Goal: Task Accomplishment & Management: Use online tool/utility

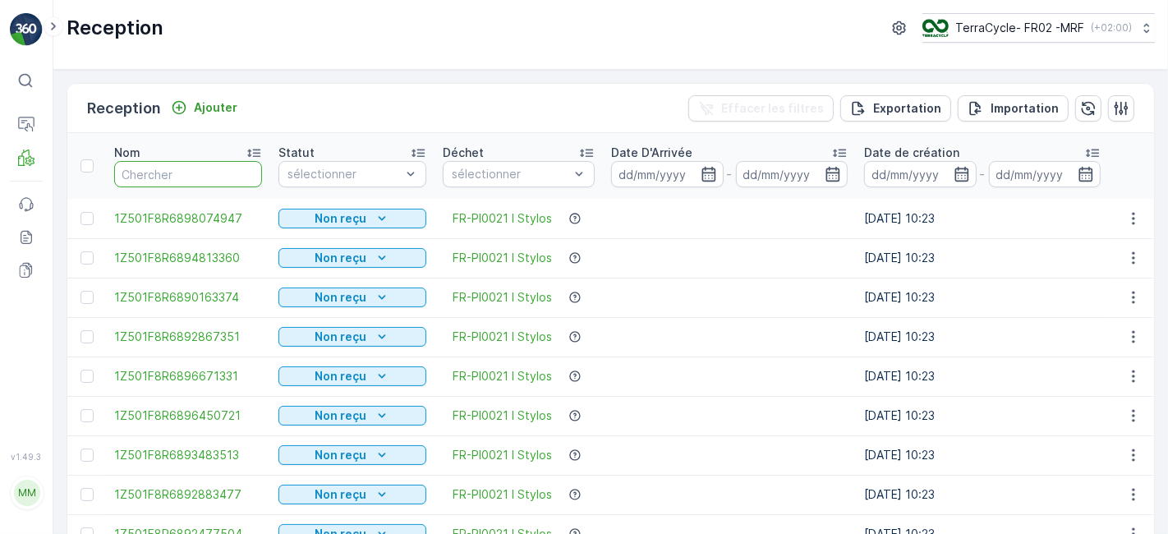
click at [187, 175] on input "text" at bounding box center [188, 174] width 148 height 26
type input "59"
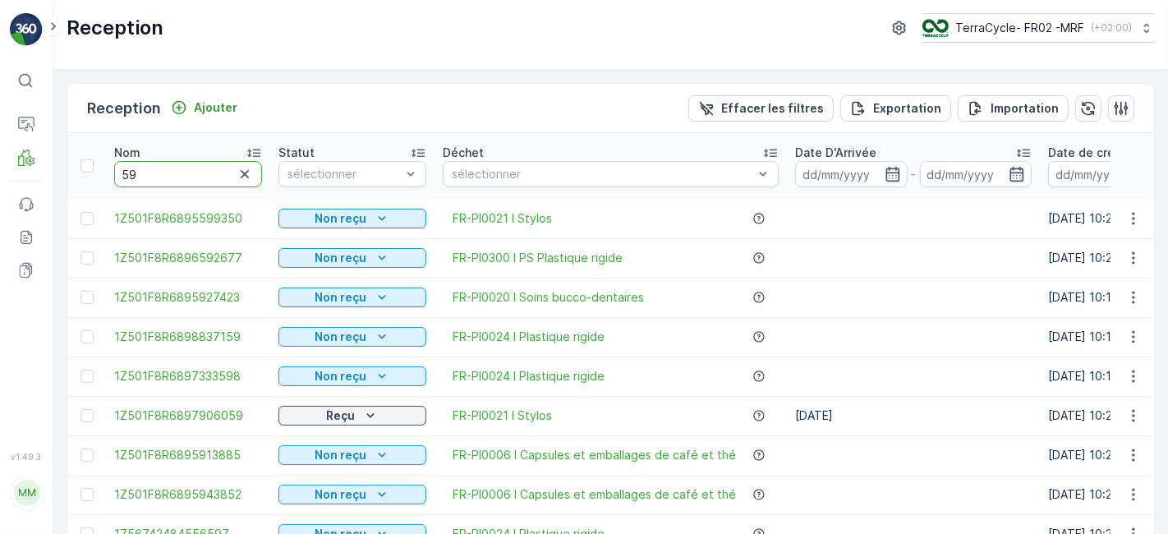
click at [153, 177] on input "59" at bounding box center [188, 174] width 148 height 26
type input "5938"
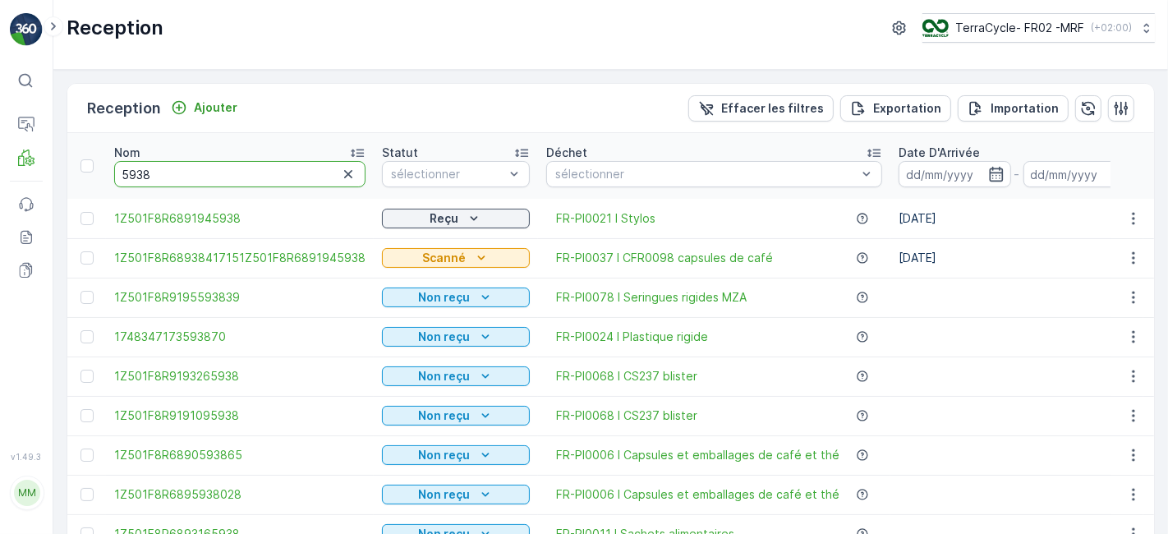
click at [158, 172] on input "5938" at bounding box center [239, 174] width 251 height 26
type input "5"
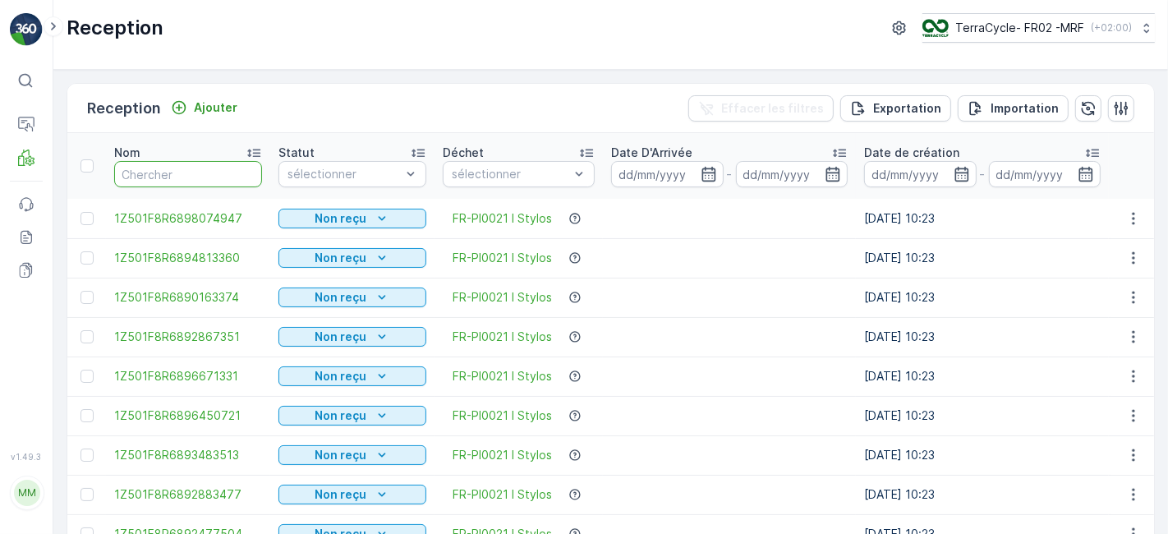
click at [195, 175] on input "text" at bounding box center [188, 174] width 148 height 26
type input "59"
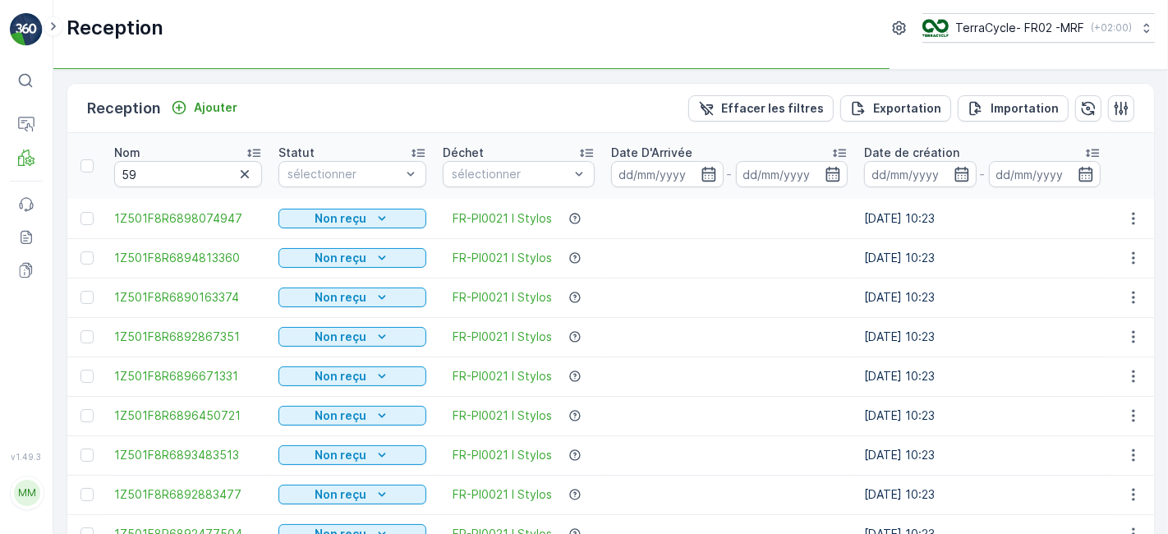
type input "593"
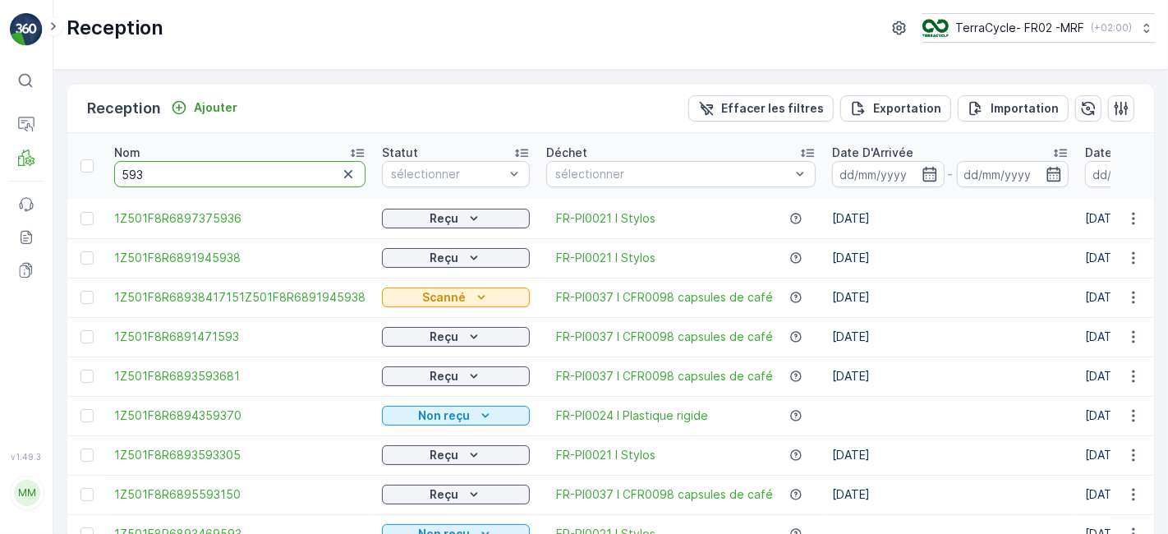
click at [186, 175] on input "593" at bounding box center [239, 174] width 251 height 26
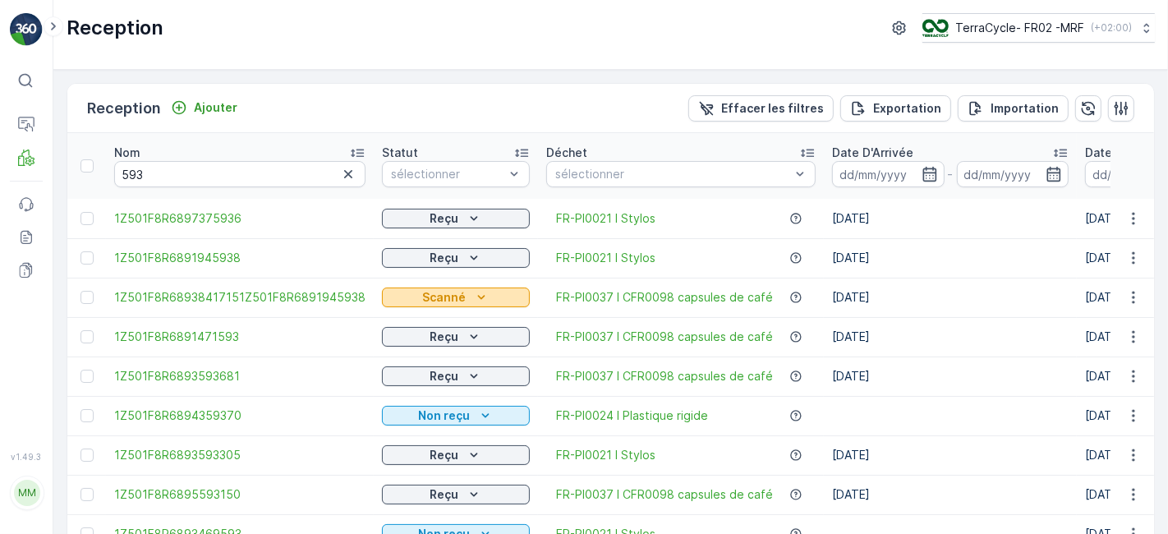
click at [398, 294] on div "Scanné" at bounding box center [455, 297] width 135 height 16
click at [396, 346] on span "Scanné" at bounding box center [404, 343] width 41 height 16
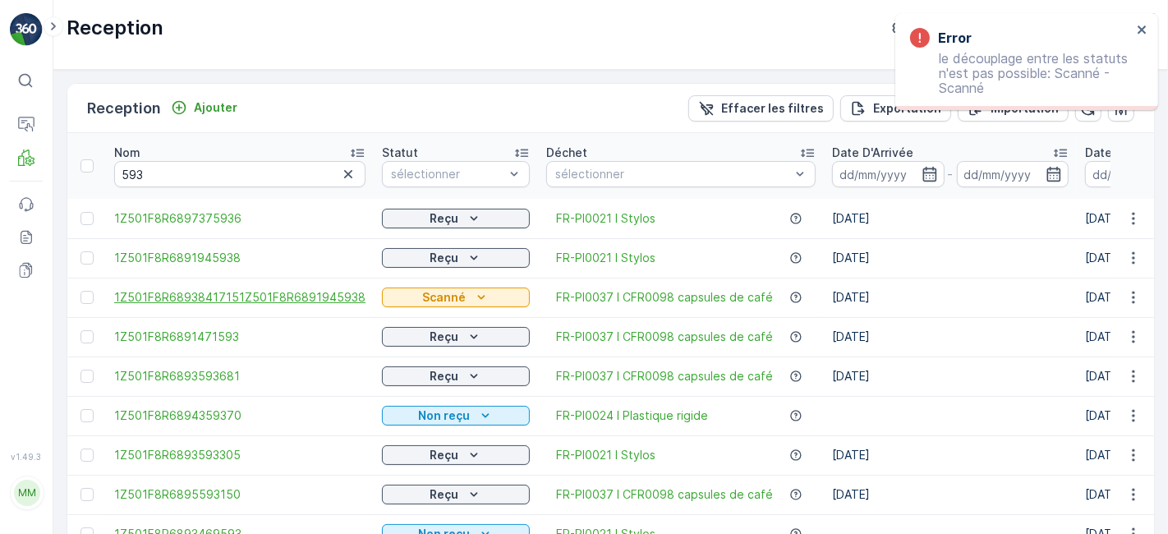
click at [319, 301] on span "1Z501F8R68938417151Z501F8R6891945938" at bounding box center [239, 297] width 251 height 16
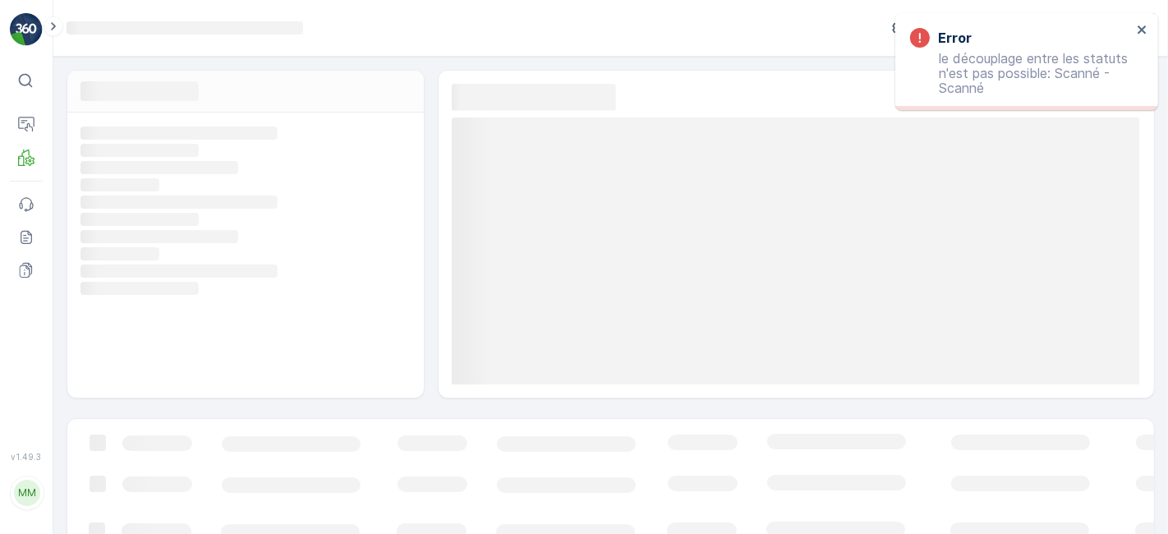
click at [319, 301] on div "Loading... Loading... Loading... Loading... Loading... Loading... Loading... Lo…" at bounding box center [245, 255] width 356 height 285
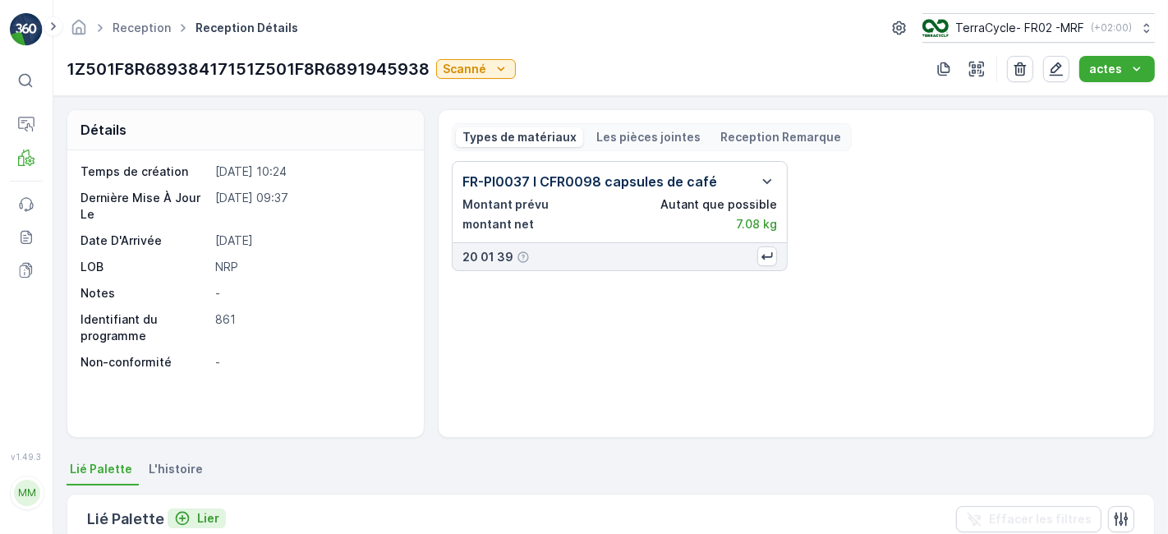
click at [206, 510] on p "Lier" at bounding box center [208, 518] width 22 height 16
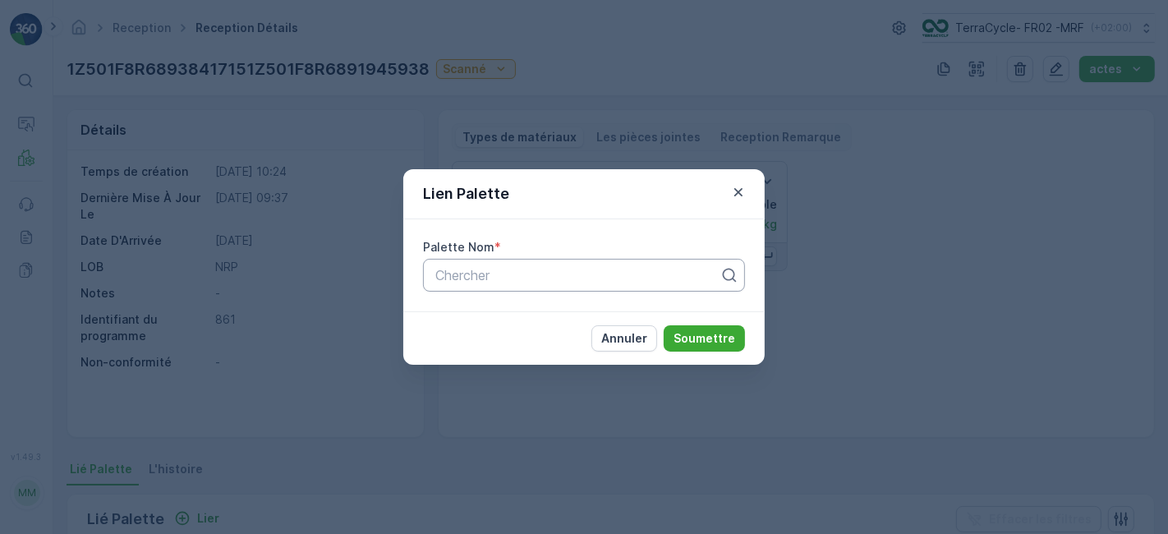
click at [466, 279] on div at bounding box center [577, 275] width 287 height 15
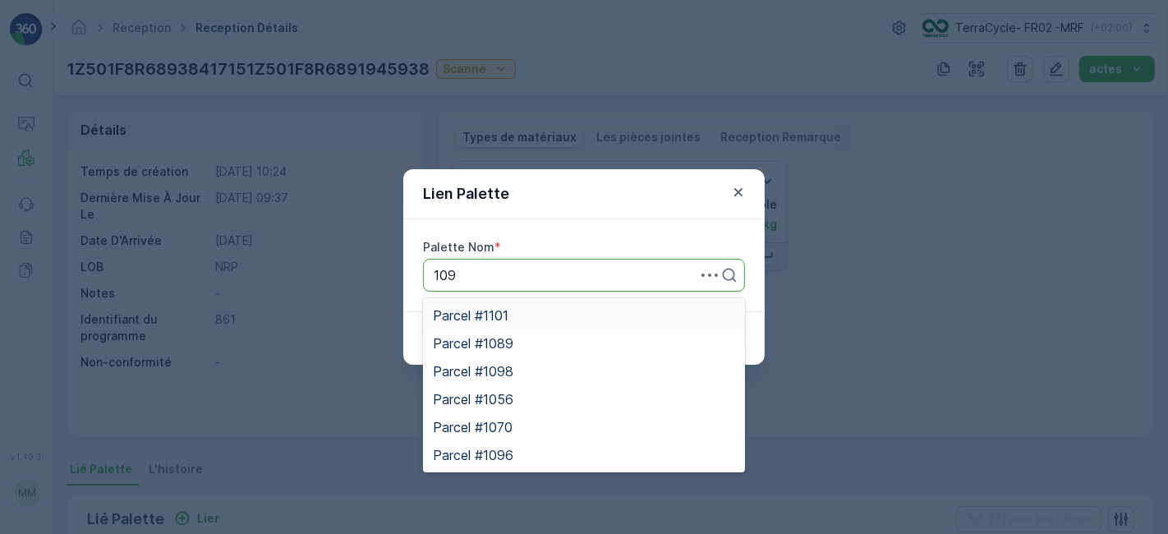
type input "1099"
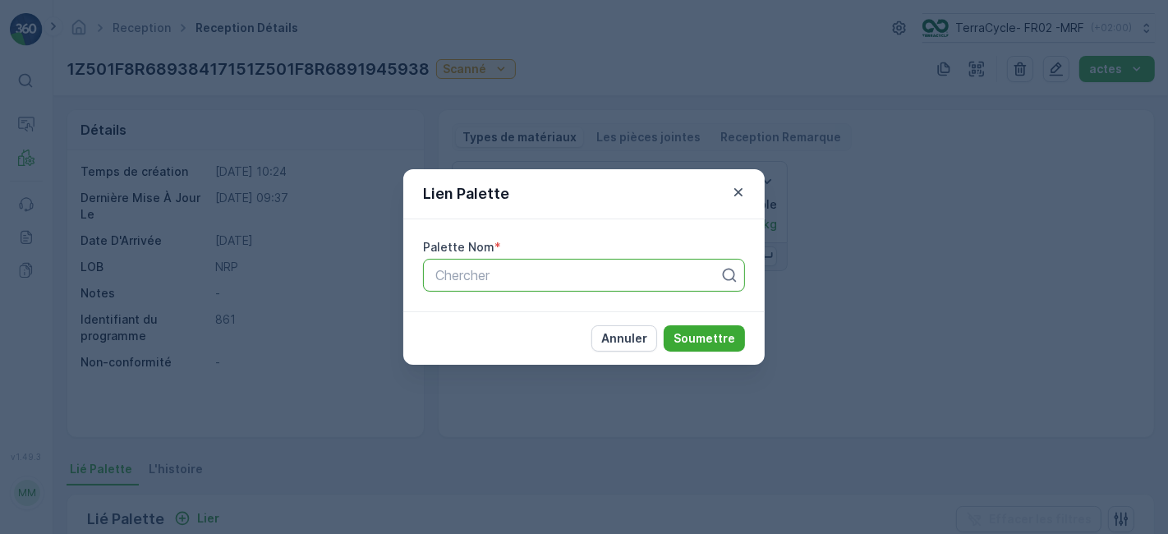
click at [482, 282] on div at bounding box center [577, 275] width 287 height 15
type input "1102"
click at [561, 277] on div at bounding box center [577, 275] width 287 height 15
type input "1101"
click at [492, 317] on span "Parcel #1101" at bounding box center [471, 315] width 76 height 15
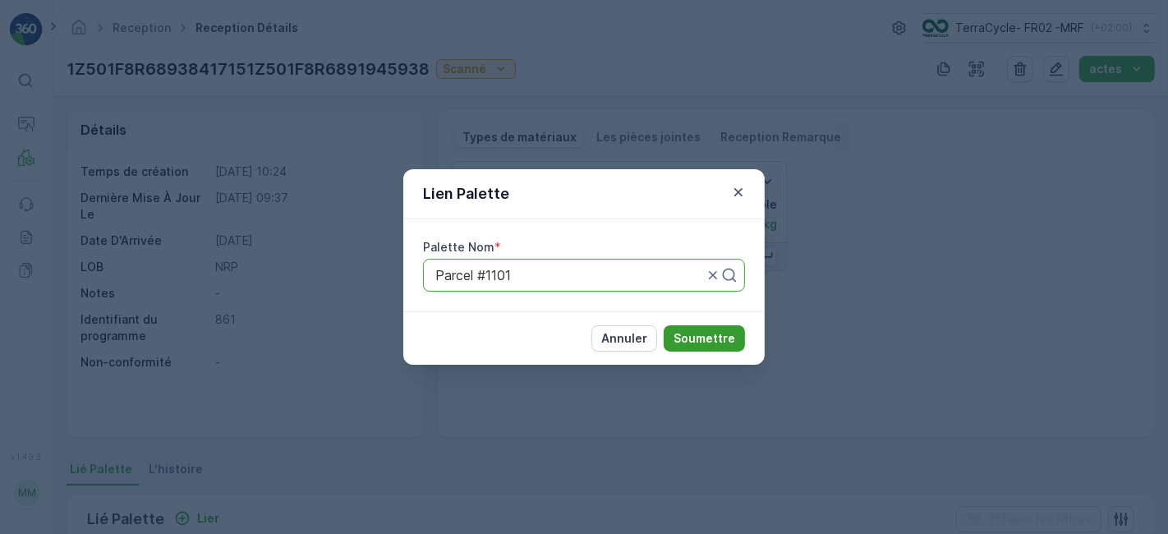
click at [687, 337] on p "Soumettre" at bounding box center [704, 338] width 62 height 16
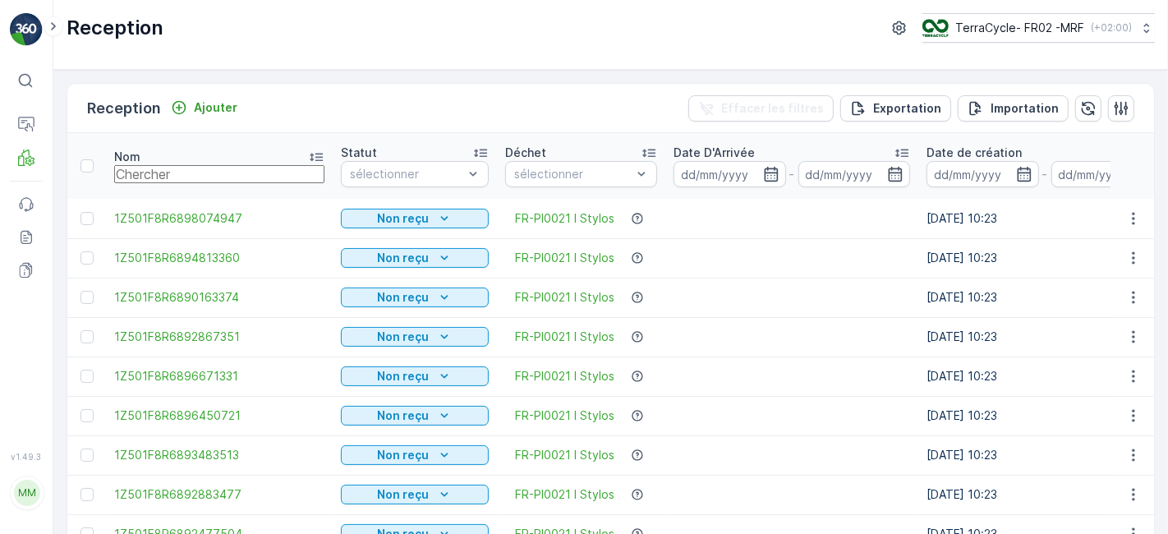
click at [187, 177] on input "text" at bounding box center [219, 174] width 210 height 18
type input "08"
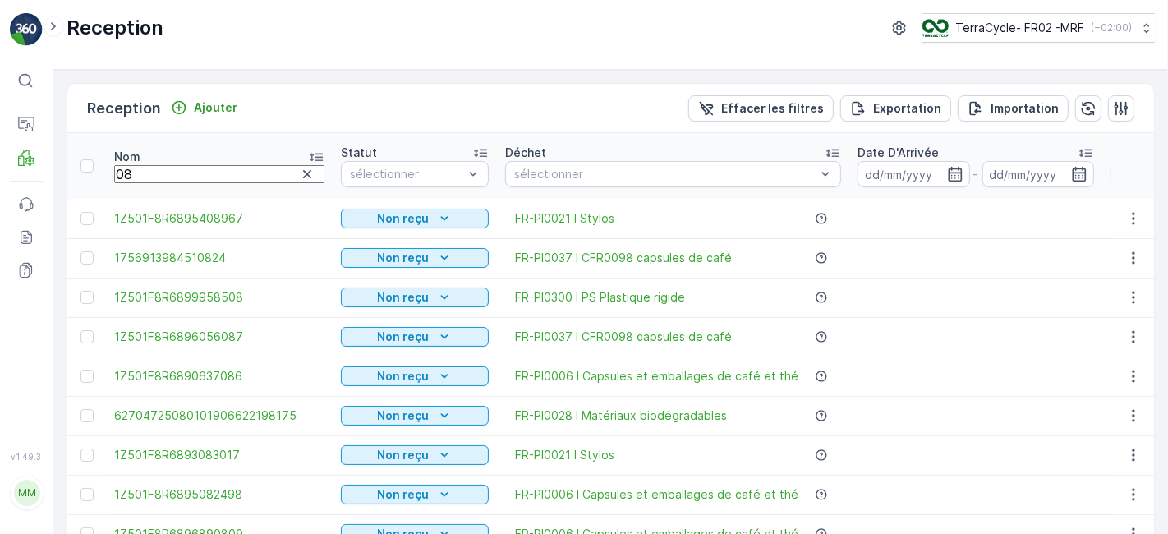
click at [187, 177] on input "08" at bounding box center [219, 174] width 210 height 18
type input "0843"
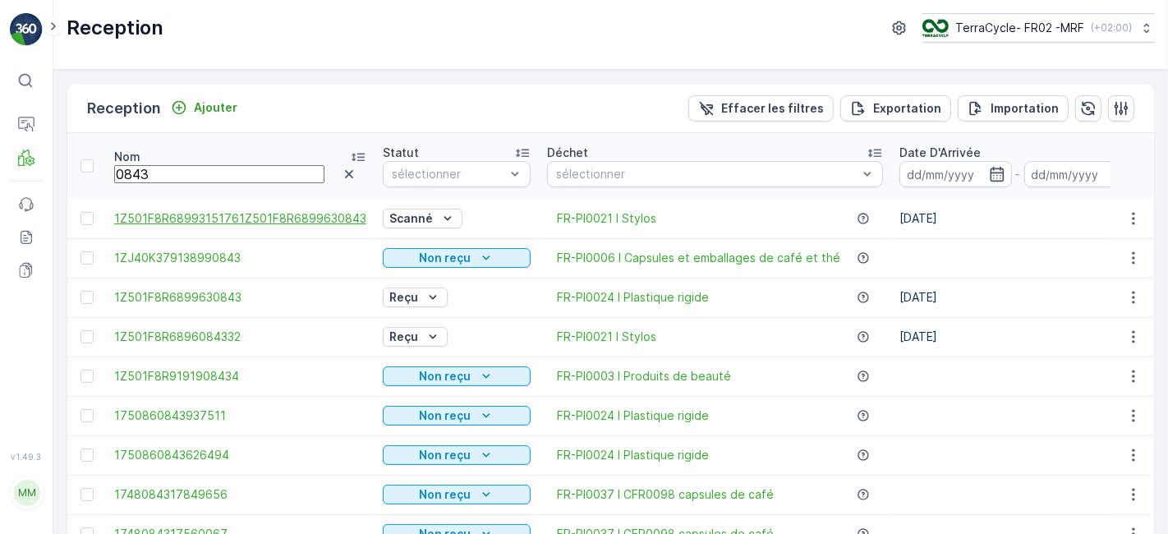
click at [202, 217] on span "1Z501F8R68993151761Z501F8R6899630843" at bounding box center [240, 218] width 252 height 16
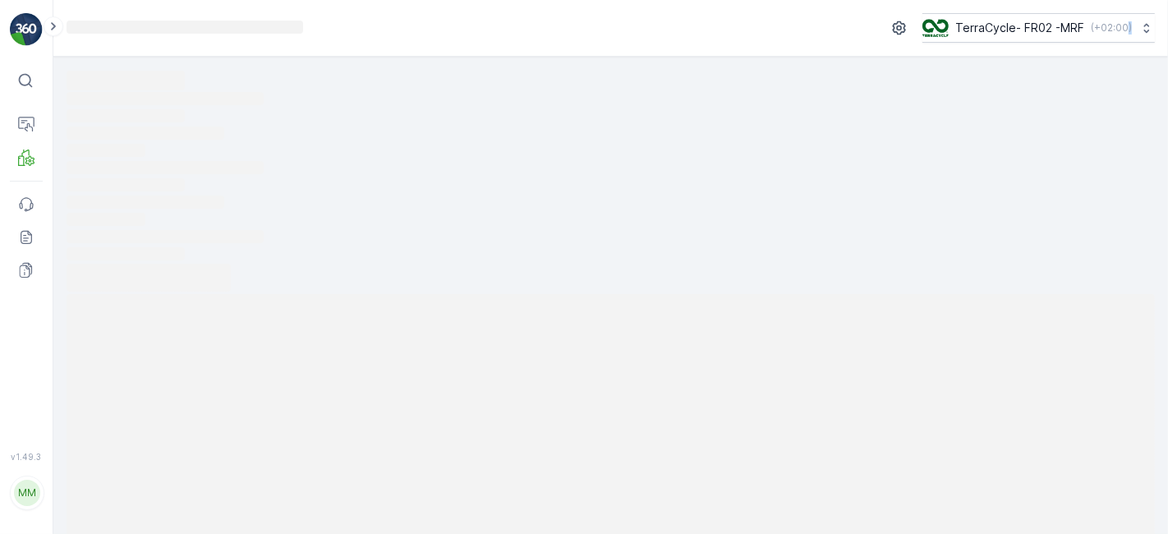
click at [202, 192] on icon "Loading..." at bounding box center [611, 184] width 1088 height 15
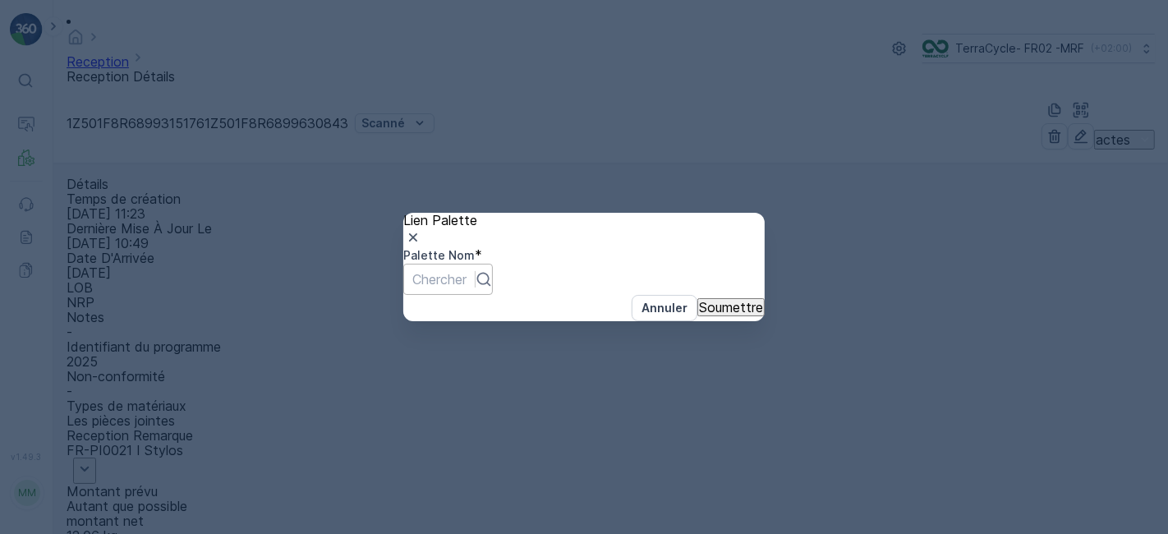
click at [466, 270] on div at bounding box center [439, 279] width 54 height 18
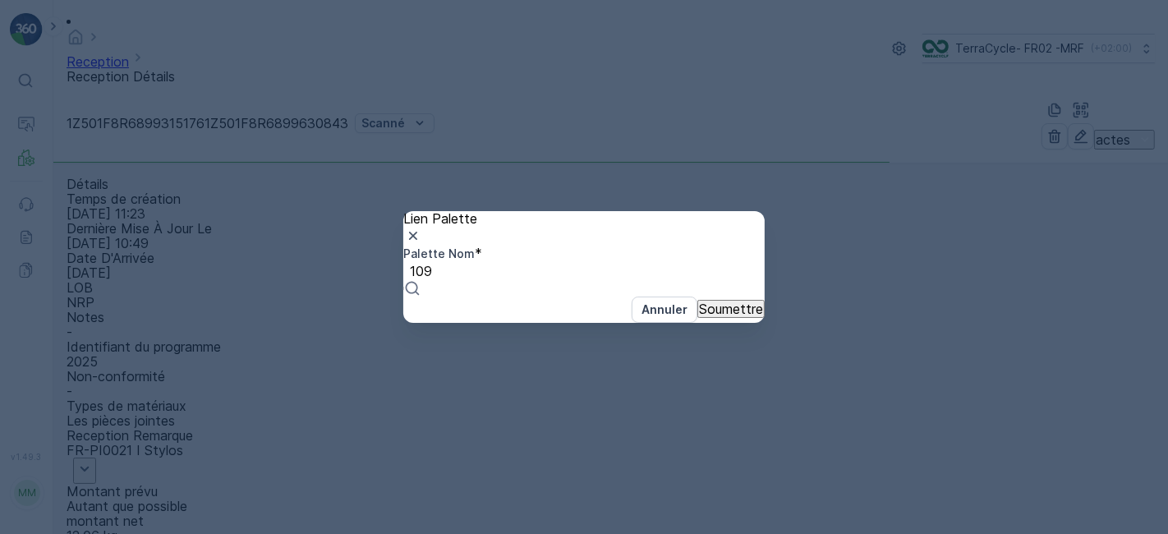
type input "1097"
click at [80, 533] on span "Parcel #1097" at bounding box center [40, 541] width 80 height 16
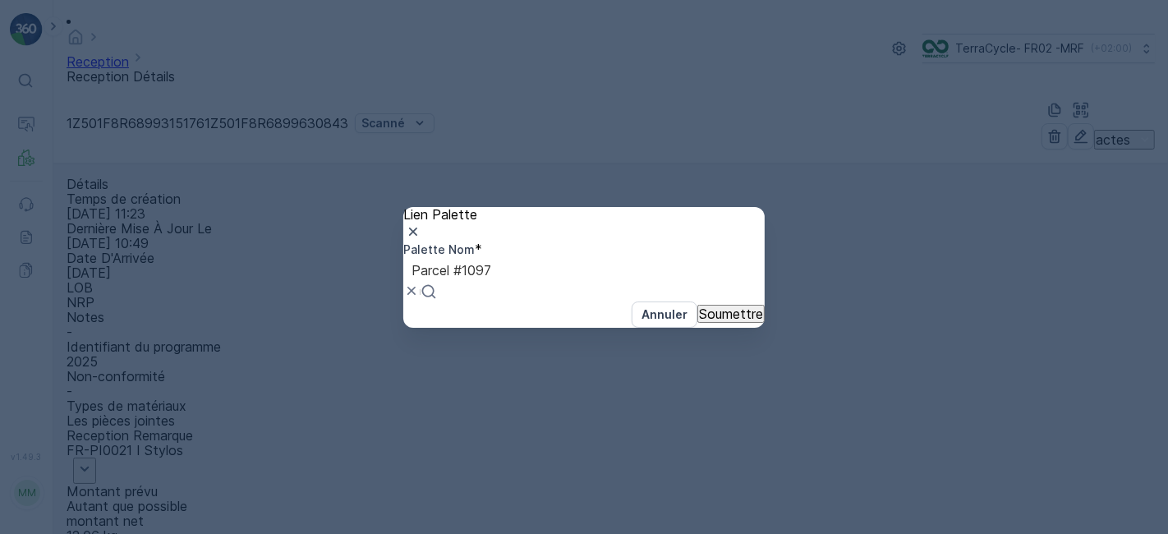
click at [699, 321] on p "Soumettre" at bounding box center [731, 313] width 64 height 15
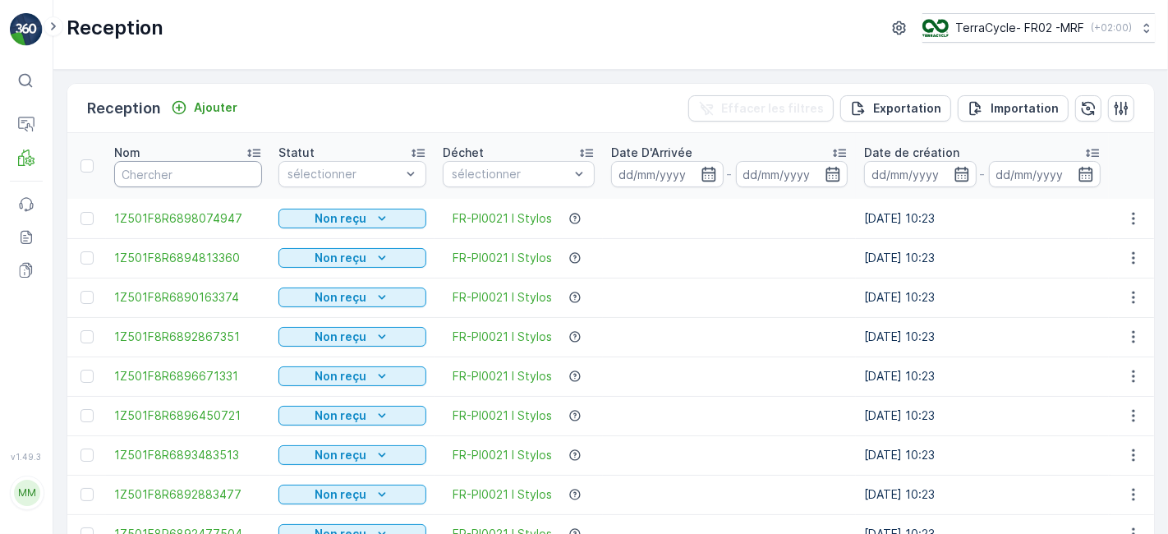
click at [201, 170] on input "text" at bounding box center [188, 174] width 148 height 26
type input "27"
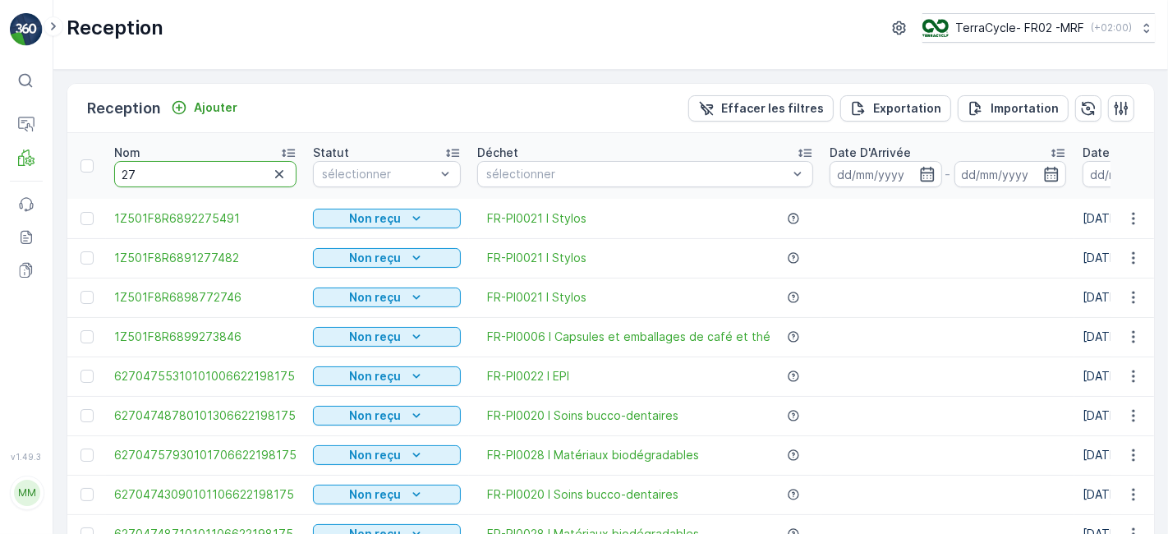
click at [201, 170] on input "27" at bounding box center [205, 174] width 182 height 26
type input "2733"
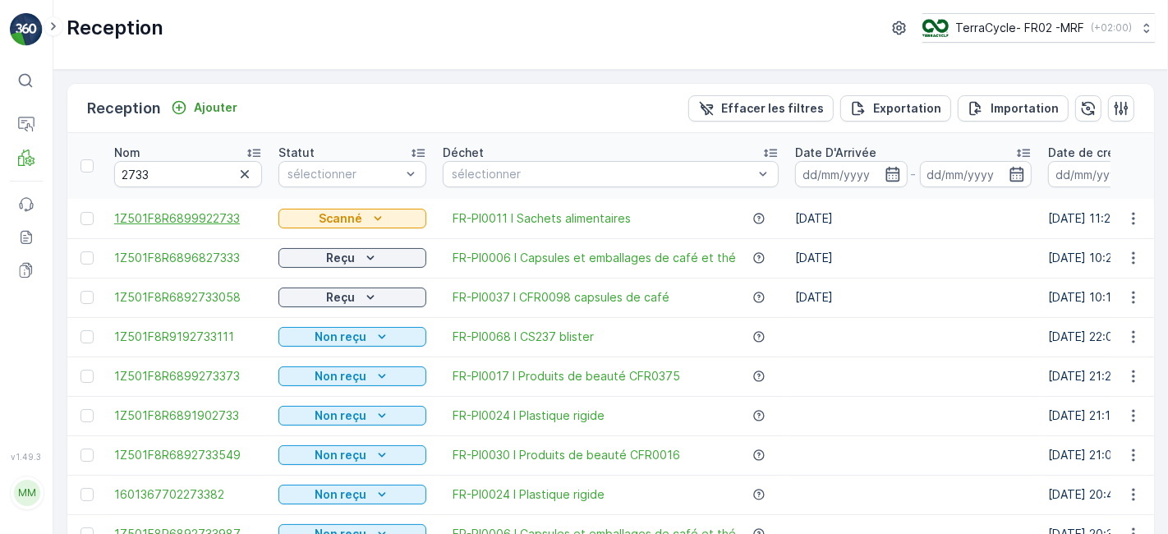
click at [183, 219] on span "1Z501F8R6899922733" at bounding box center [188, 218] width 148 height 16
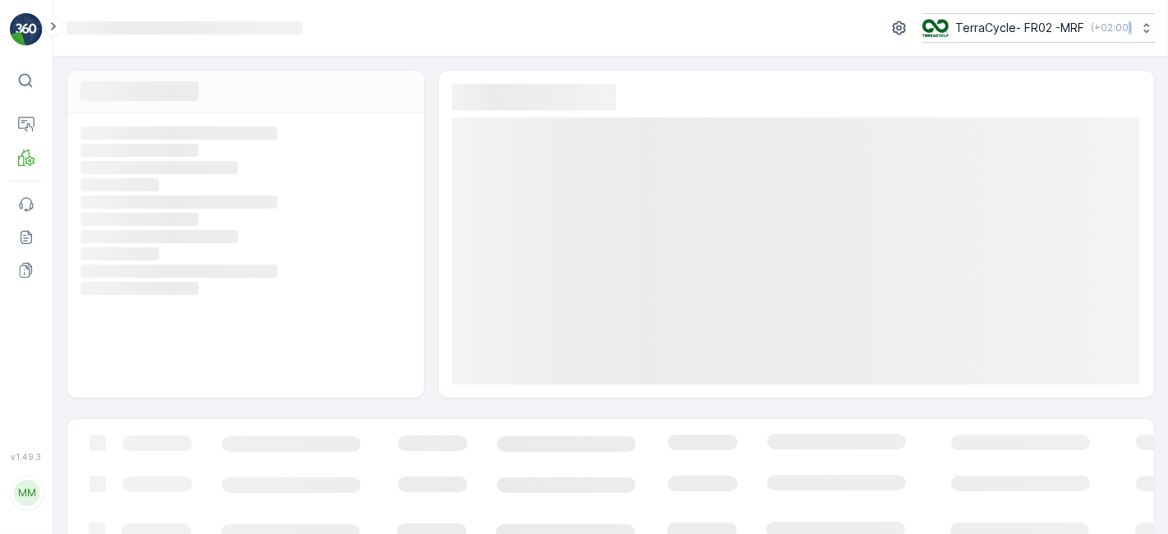
click at [183, 219] on rect at bounding box center [243, 219] width 326 height 15
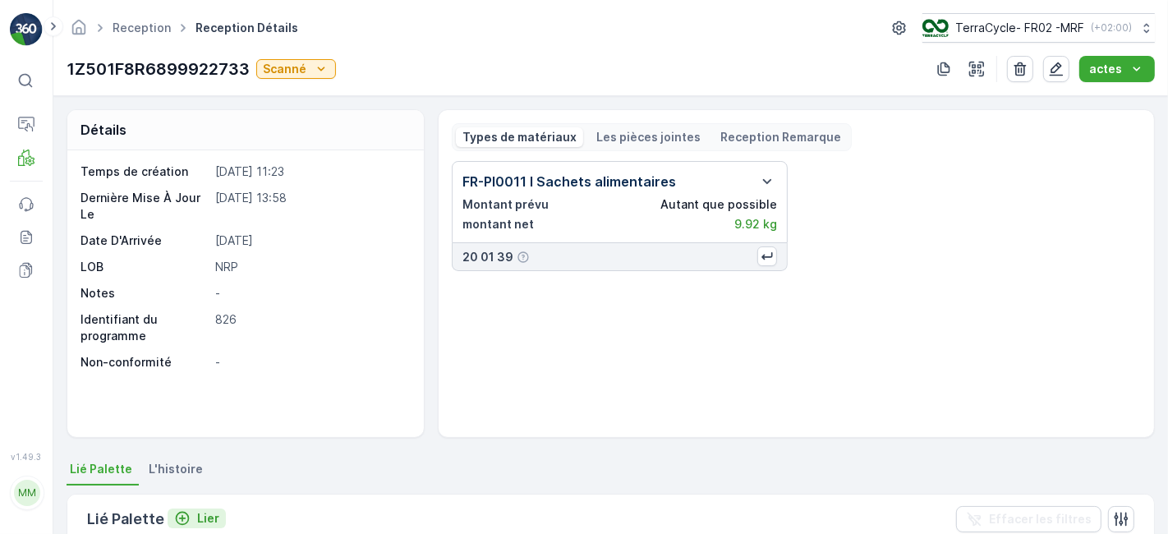
click at [202, 516] on p "Lier" at bounding box center [208, 518] width 22 height 16
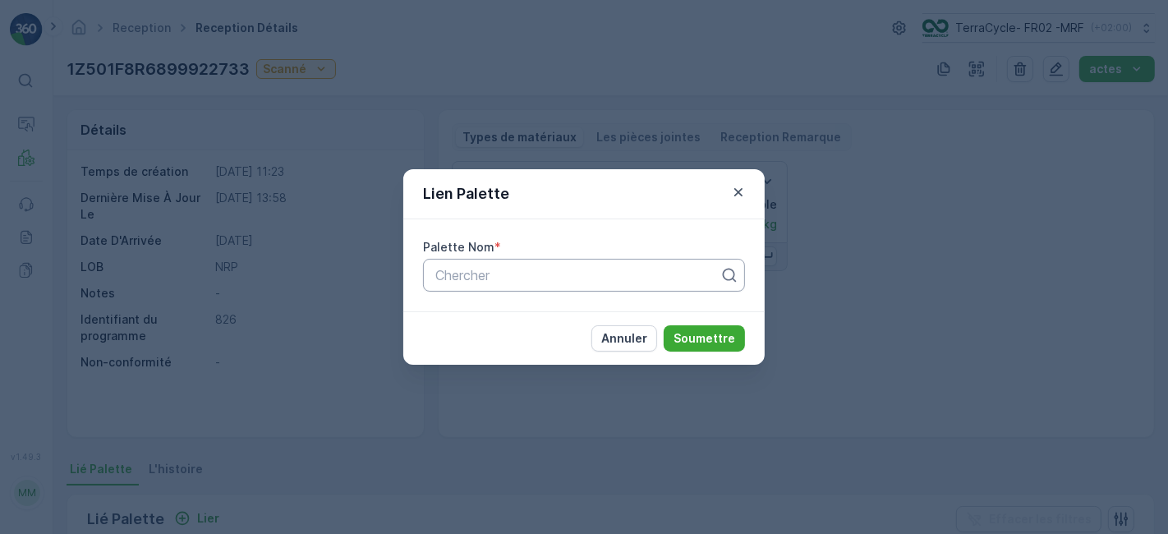
click at [471, 273] on div at bounding box center [577, 275] width 287 height 15
type input "1092"
click at [482, 315] on span "Parcel #1092" at bounding box center [473, 315] width 80 height 15
click at [701, 333] on p "Soumettre" at bounding box center [704, 338] width 62 height 16
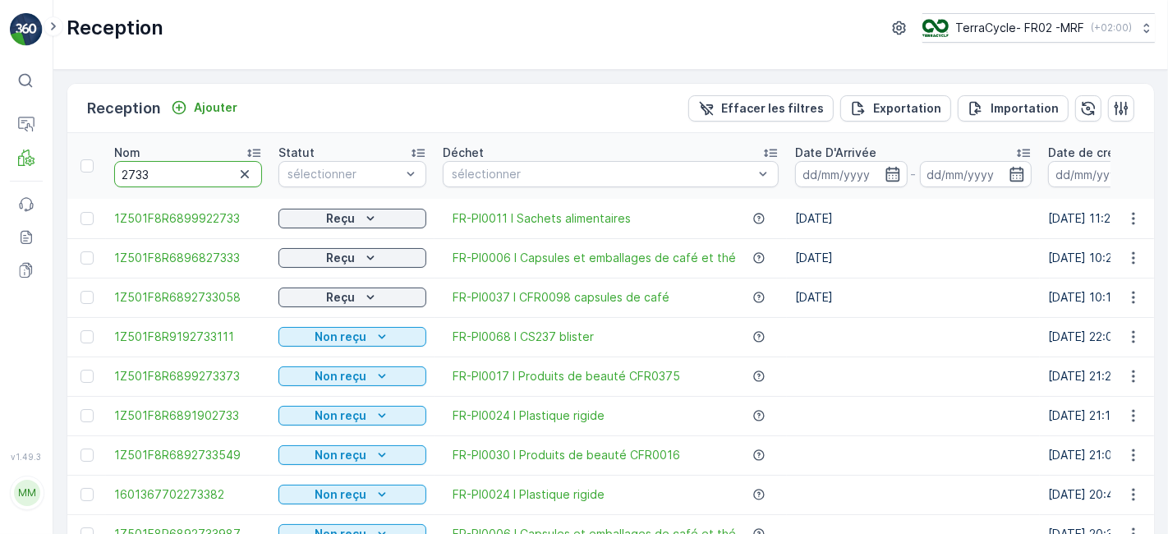
click at [160, 172] on input "2733" at bounding box center [188, 174] width 148 height 26
type input "2"
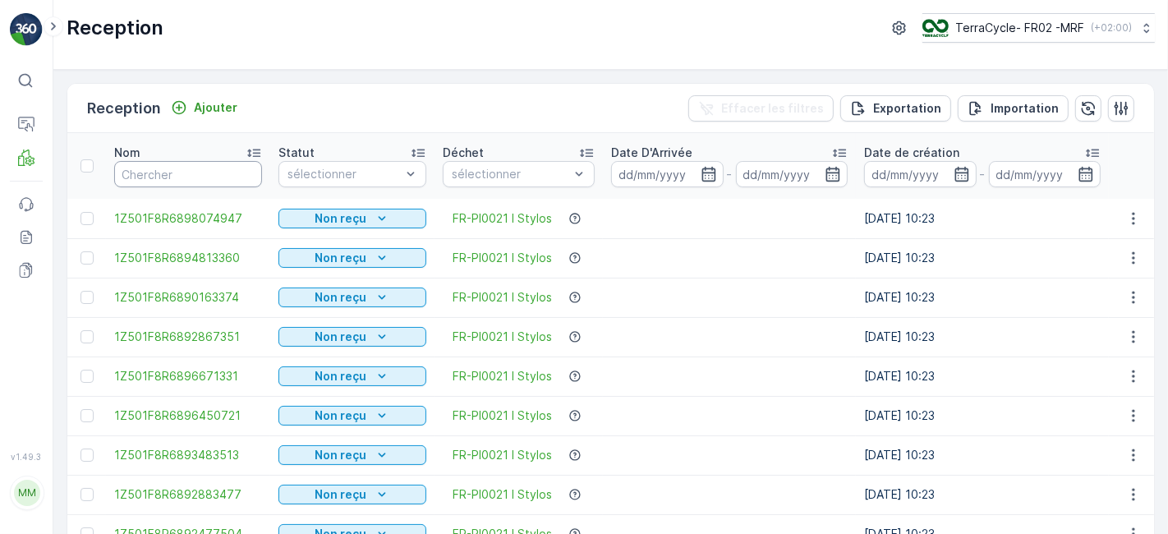
click at [186, 177] on input "text" at bounding box center [188, 174] width 148 height 26
type input "79"
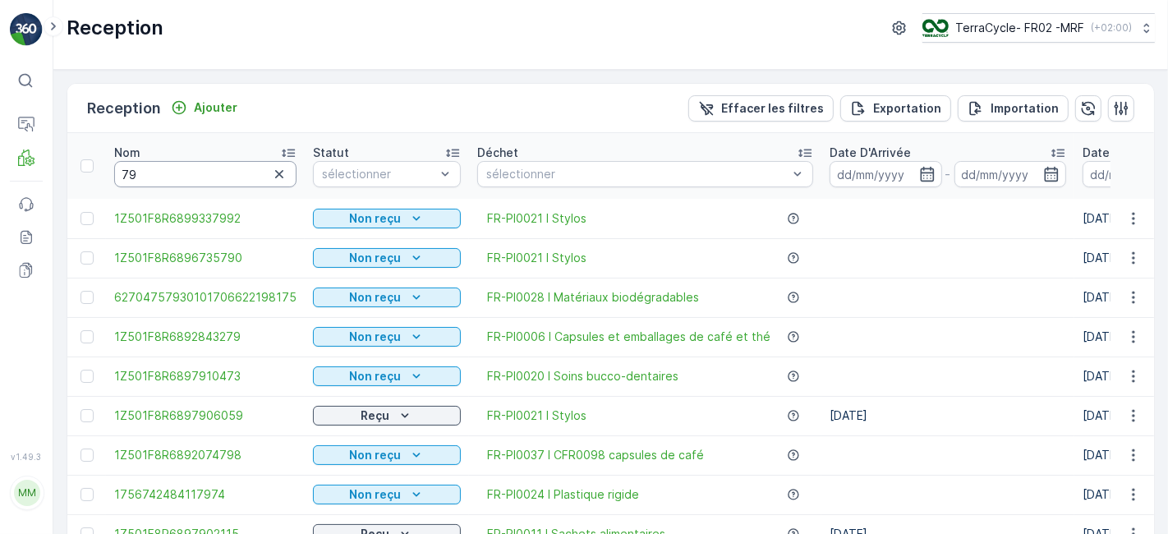
click at [176, 173] on input "79" at bounding box center [205, 174] width 182 height 26
type input "792"
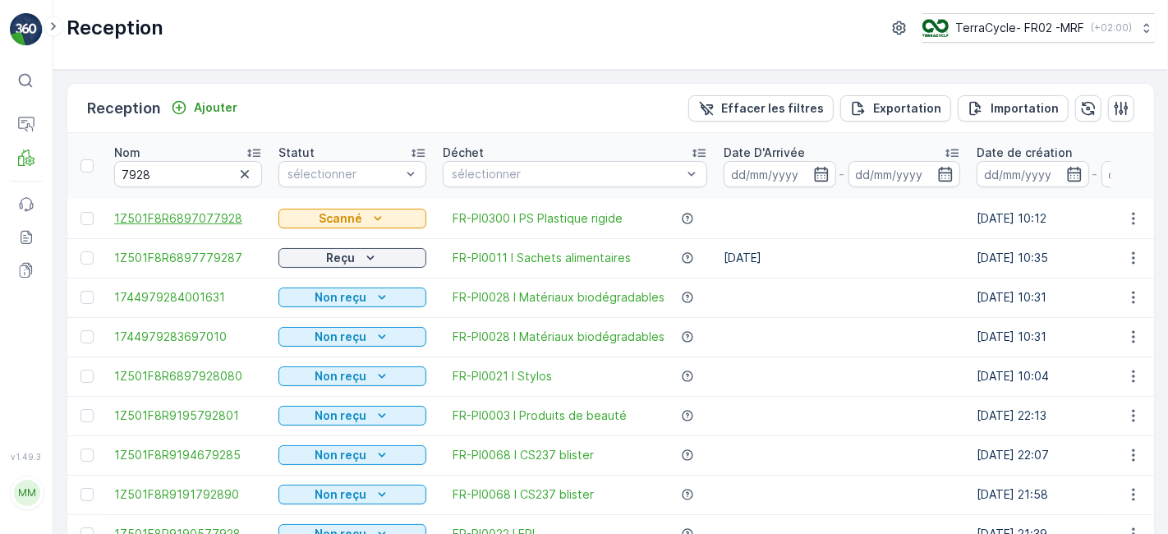
click at [161, 217] on span "1Z501F8R6897077928" at bounding box center [188, 218] width 148 height 16
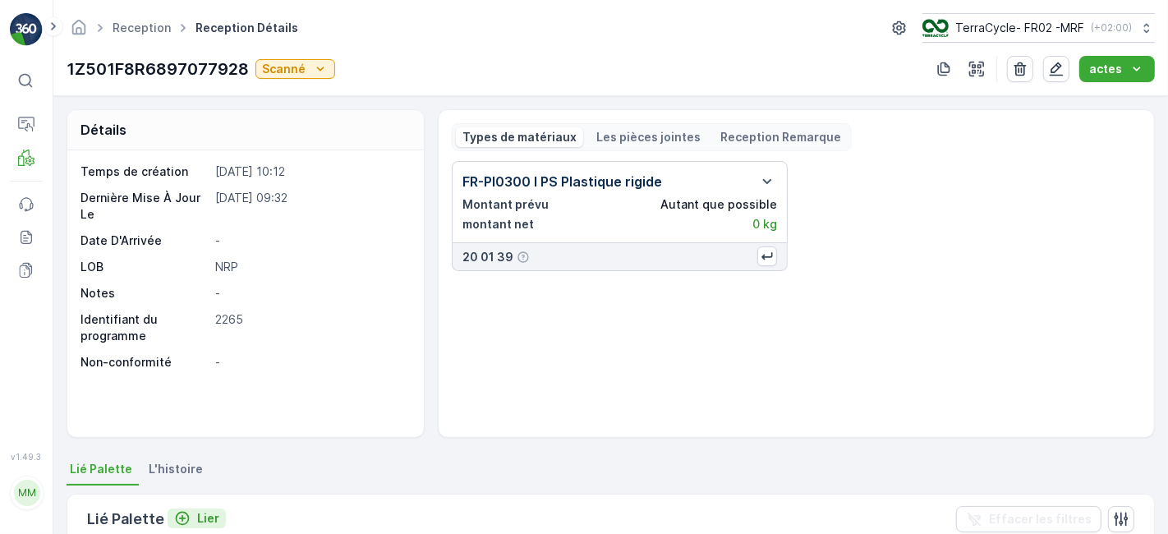
click at [205, 517] on p "Lier" at bounding box center [208, 518] width 22 height 16
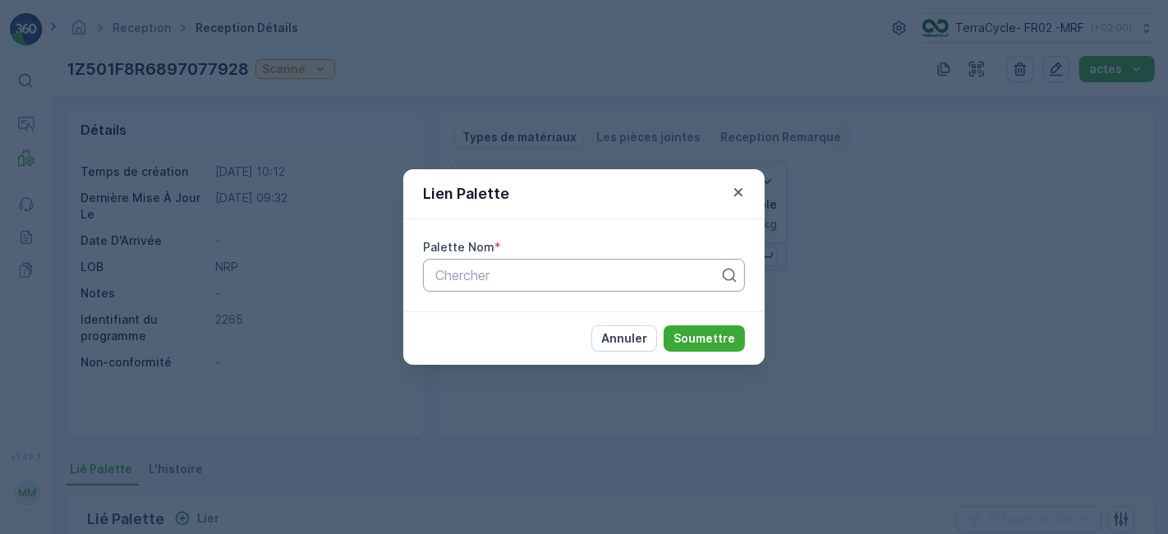
click at [454, 282] on div at bounding box center [577, 275] width 287 height 15
type input "1004"
click at [452, 315] on span "Parcel #1004" at bounding box center [473, 315] width 80 height 15
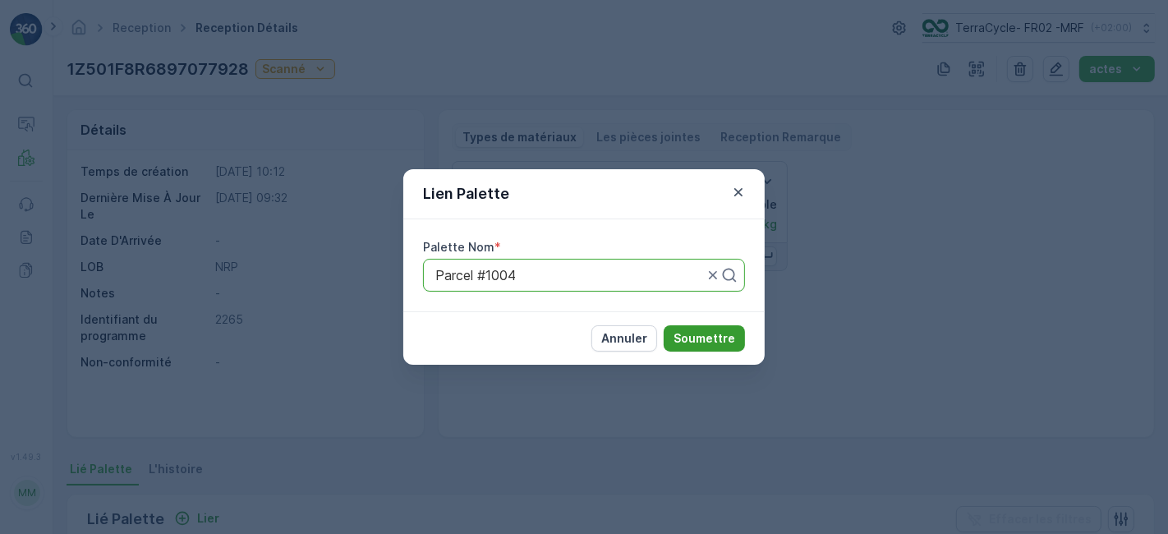
click at [708, 339] on p "Soumettre" at bounding box center [704, 338] width 62 height 16
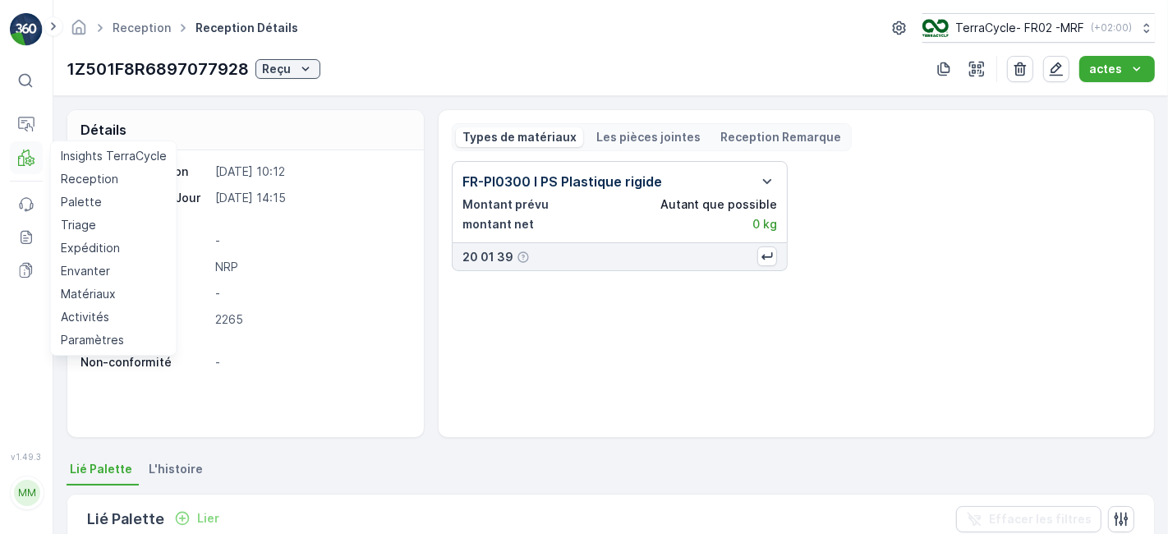
click at [29, 158] on icon at bounding box center [29, 160] width 8 height 9
click at [73, 177] on p "Reception" at bounding box center [89, 179] width 57 height 16
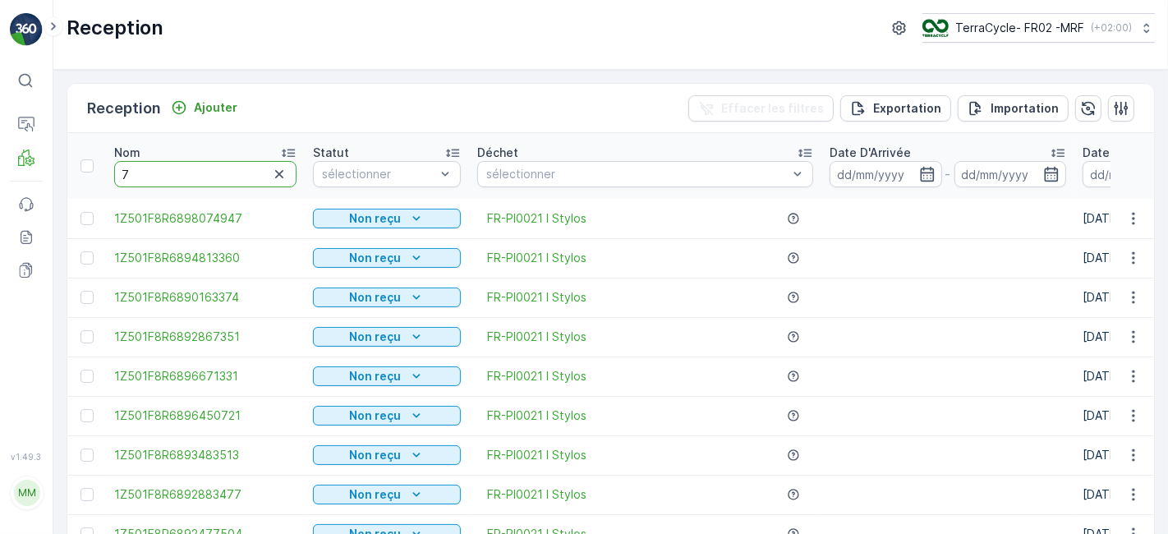
type input "79"
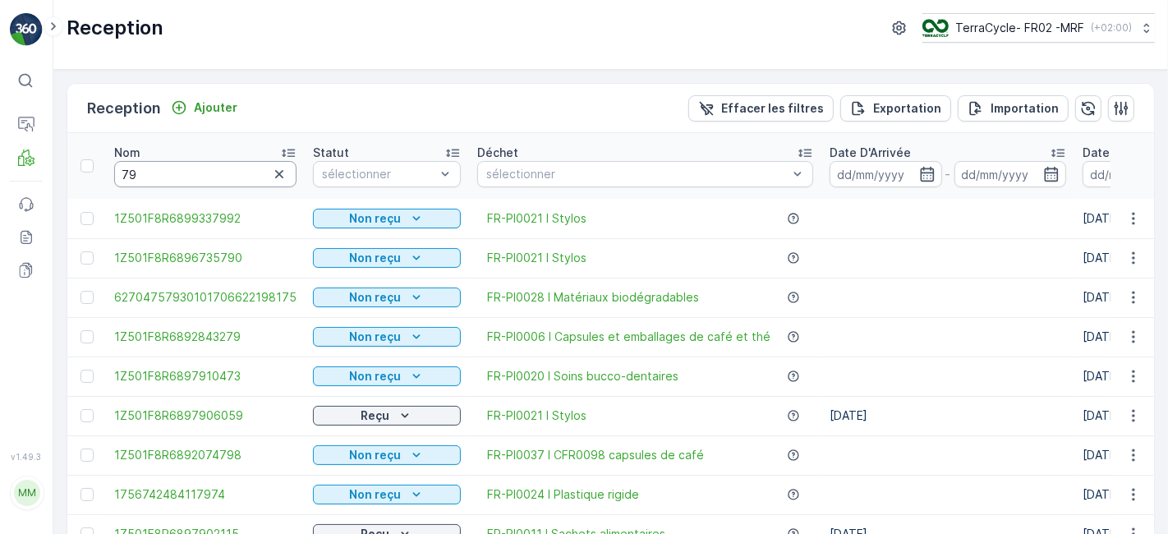
click at [195, 172] on input "79" at bounding box center [205, 174] width 182 height 26
type input "792"
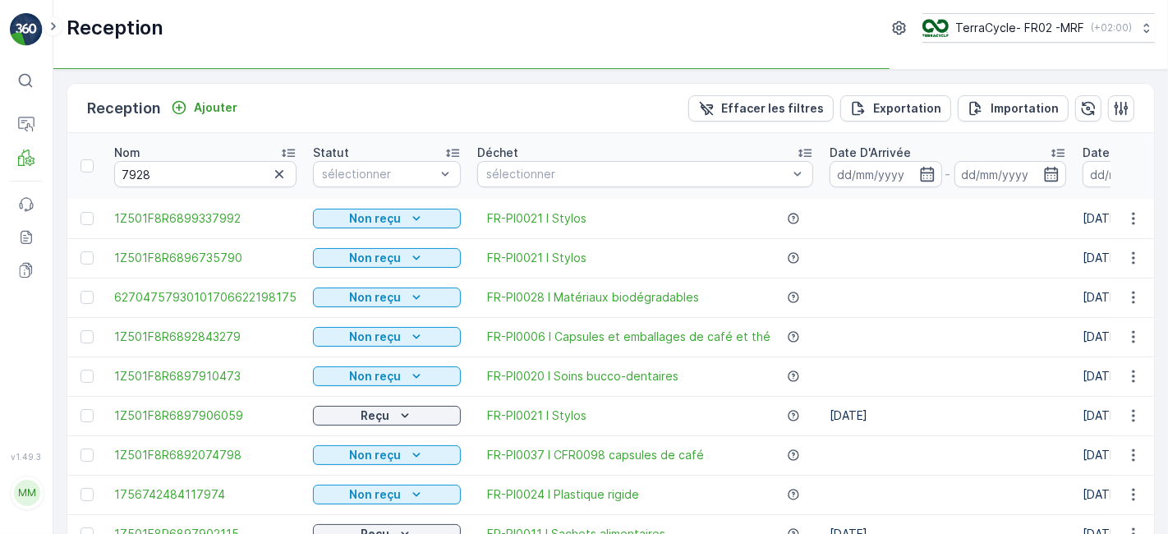
type input "792"
type input "7928"
